Goal: Find specific page/section: Find specific page/section

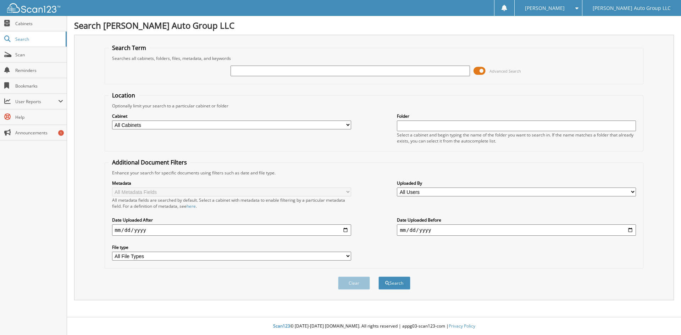
click at [578, 11] on div "[PERSON_NAME]" at bounding box center [548, 8] width 60 height 16
click at [578, 34] on link "Logout" at bounding box center [548, 34] width 67 height 12
type input "K834090"
click at [378, 277] on button "Search" at bounding box center [394, 283] width 32 height 13
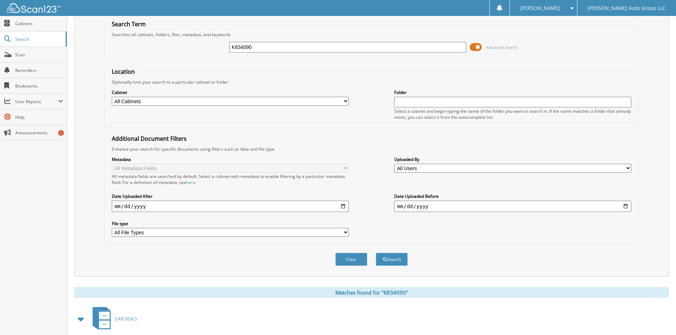
scroll to position [61, 0]
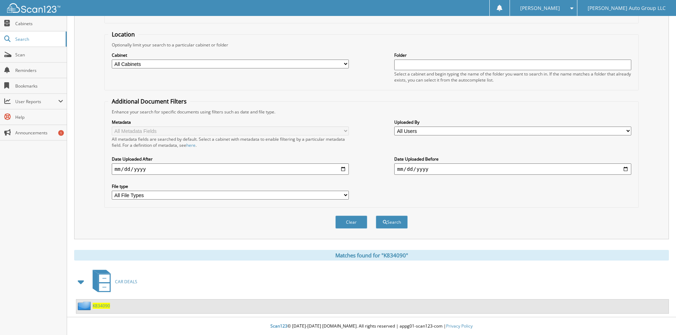
click at [102, 304] on span "K834090" at bounding box center [101, 306] width 17 height 6
